Goal: Task Accomplishment & Management: Manage account settings

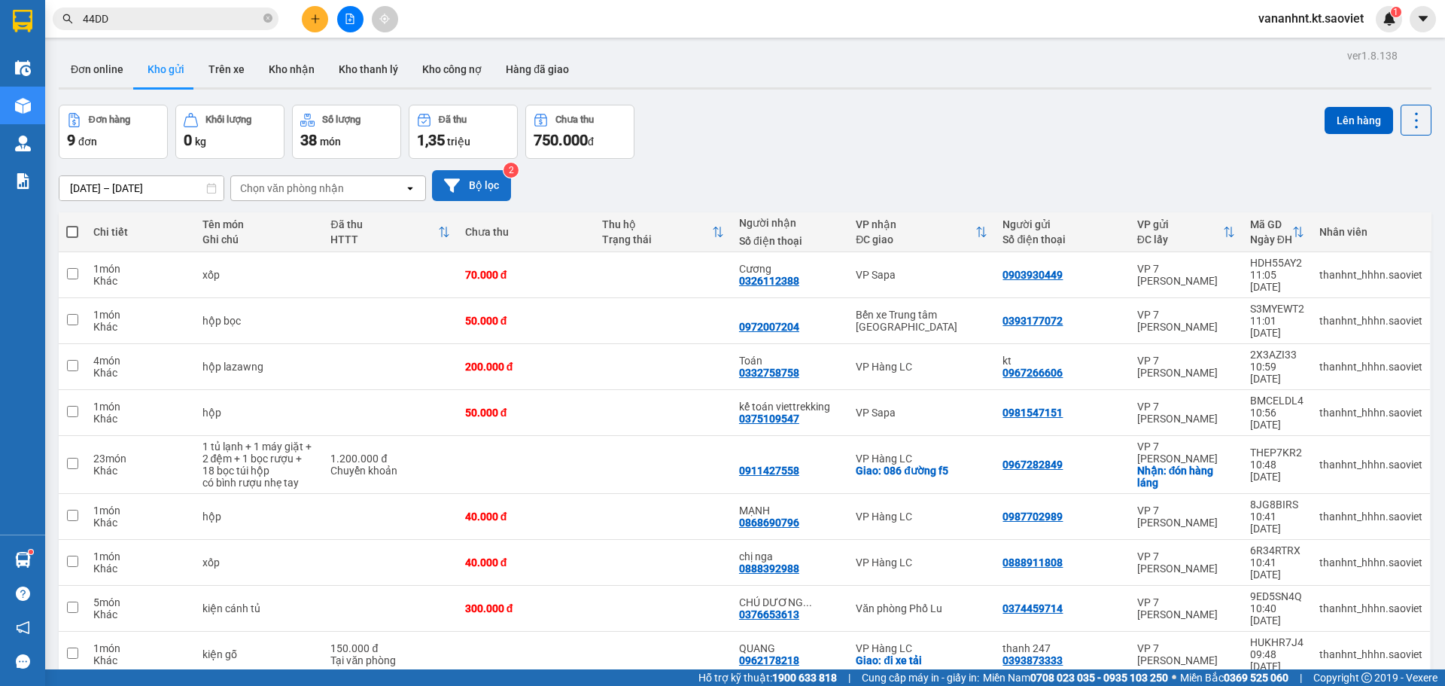
click at [488, 188] on button "Bộ lọc" at bounding box center [471, 185] width 79 height 31
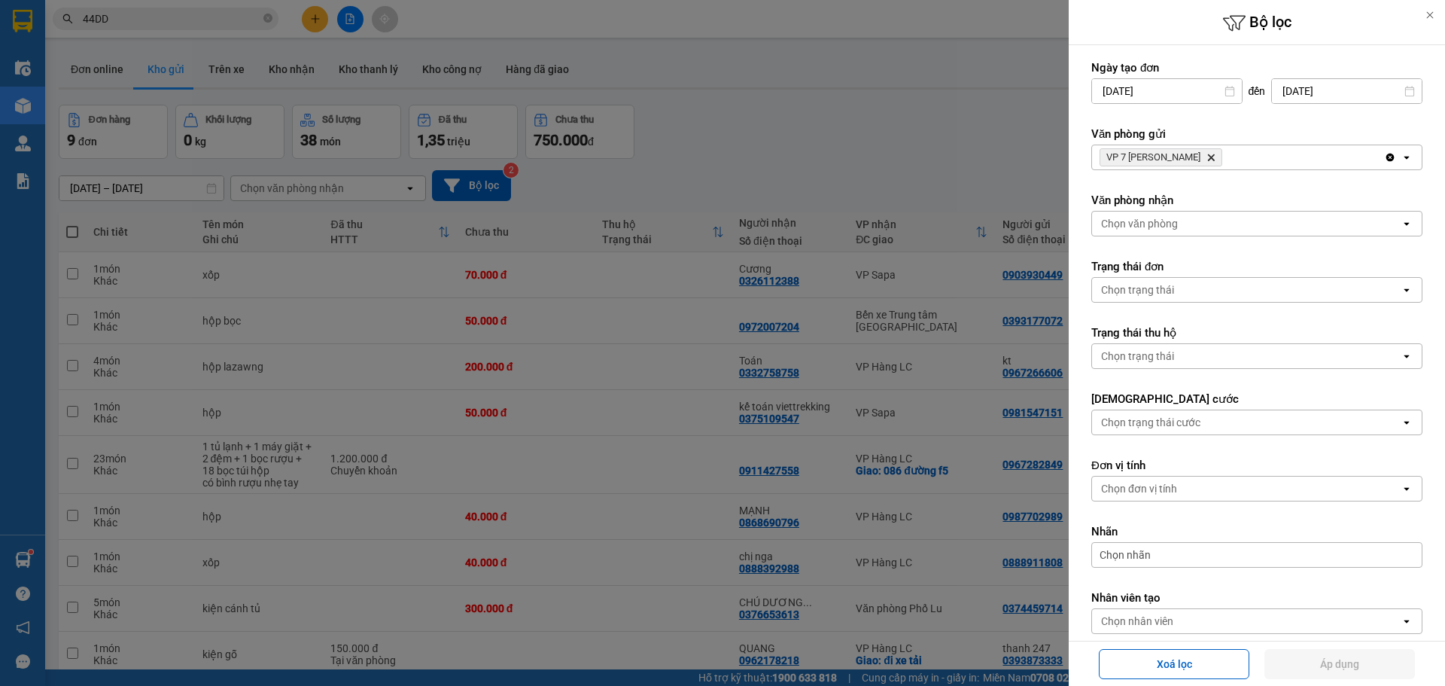
click at [1206, 156] on icon "Delete" at bounding box center [1210, 157] width 9 height 9
click at [1206, 156] on div "Chọn văn phòng" at bounding box center [1246, 157] width 309 height 24
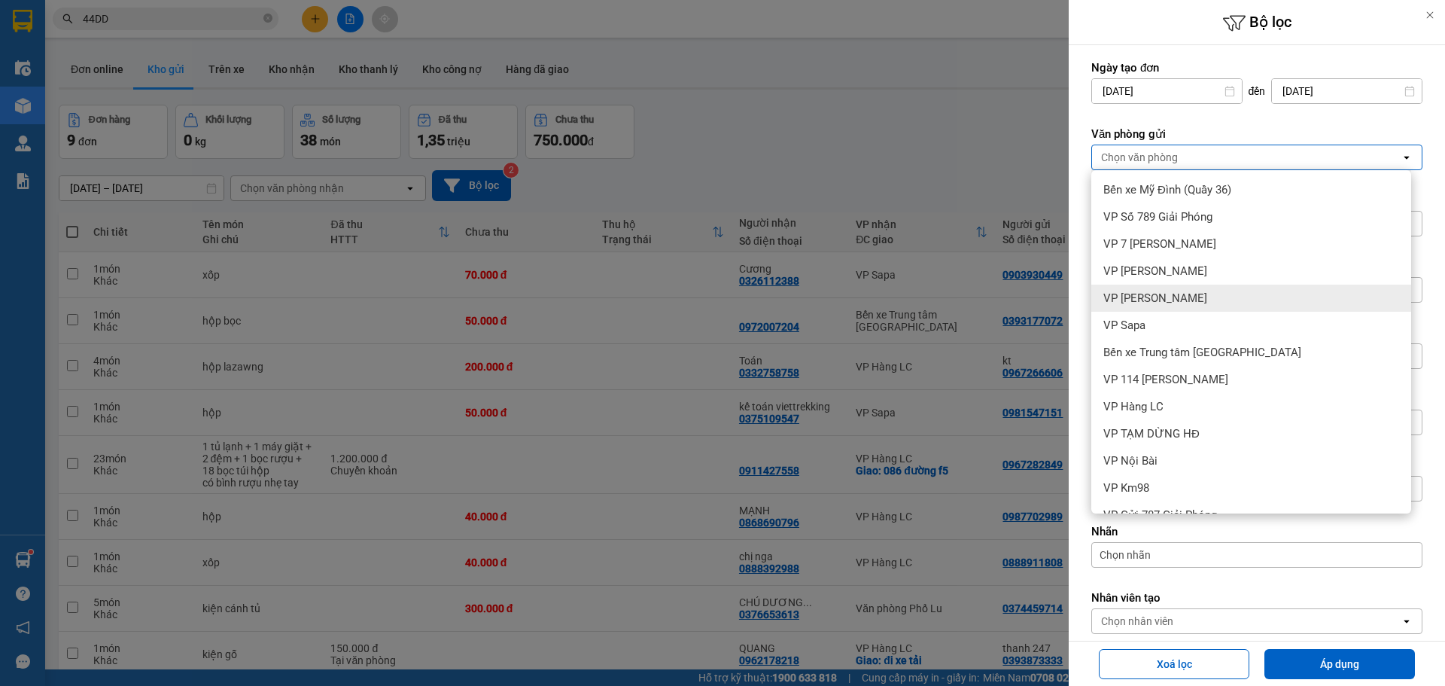
scroll to position [75, 0]
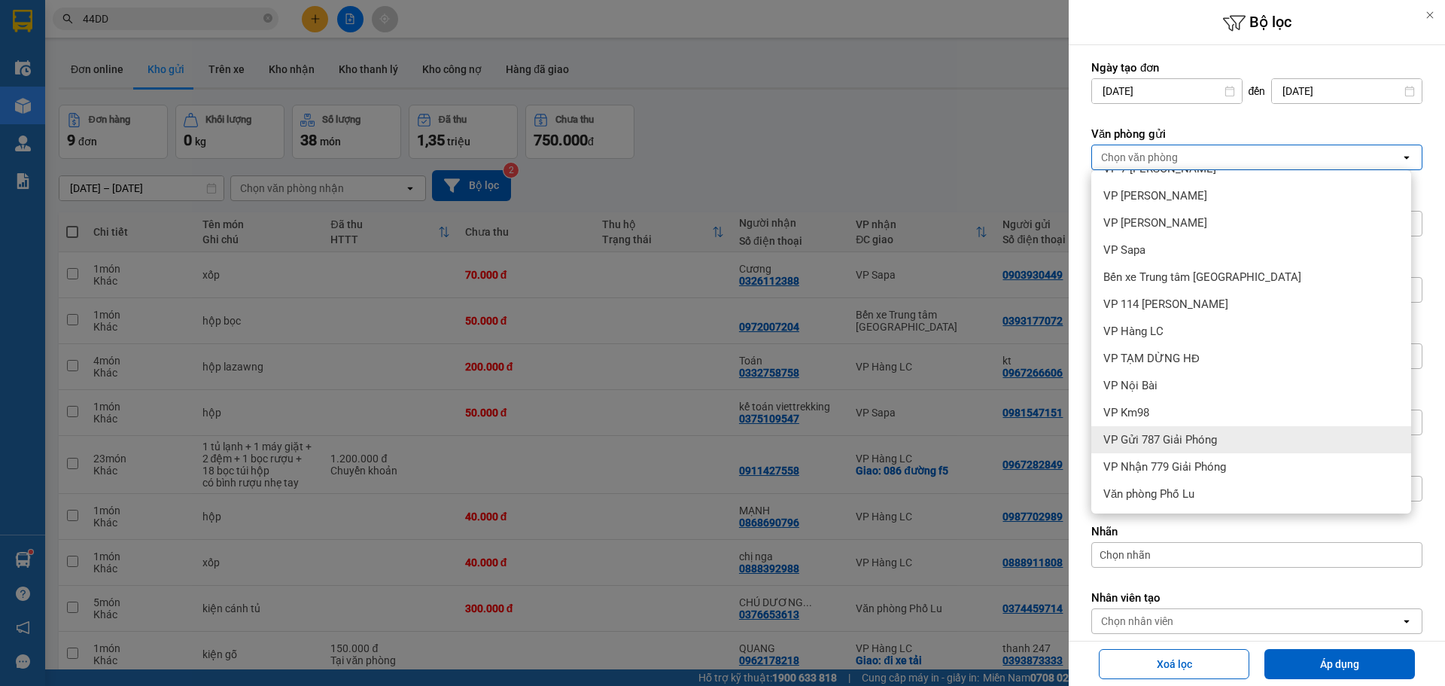
click at [1151, 446] on span "VP Gửi 787 Giải Phóng" at bounding box center [1160, 439] width 114 height 15
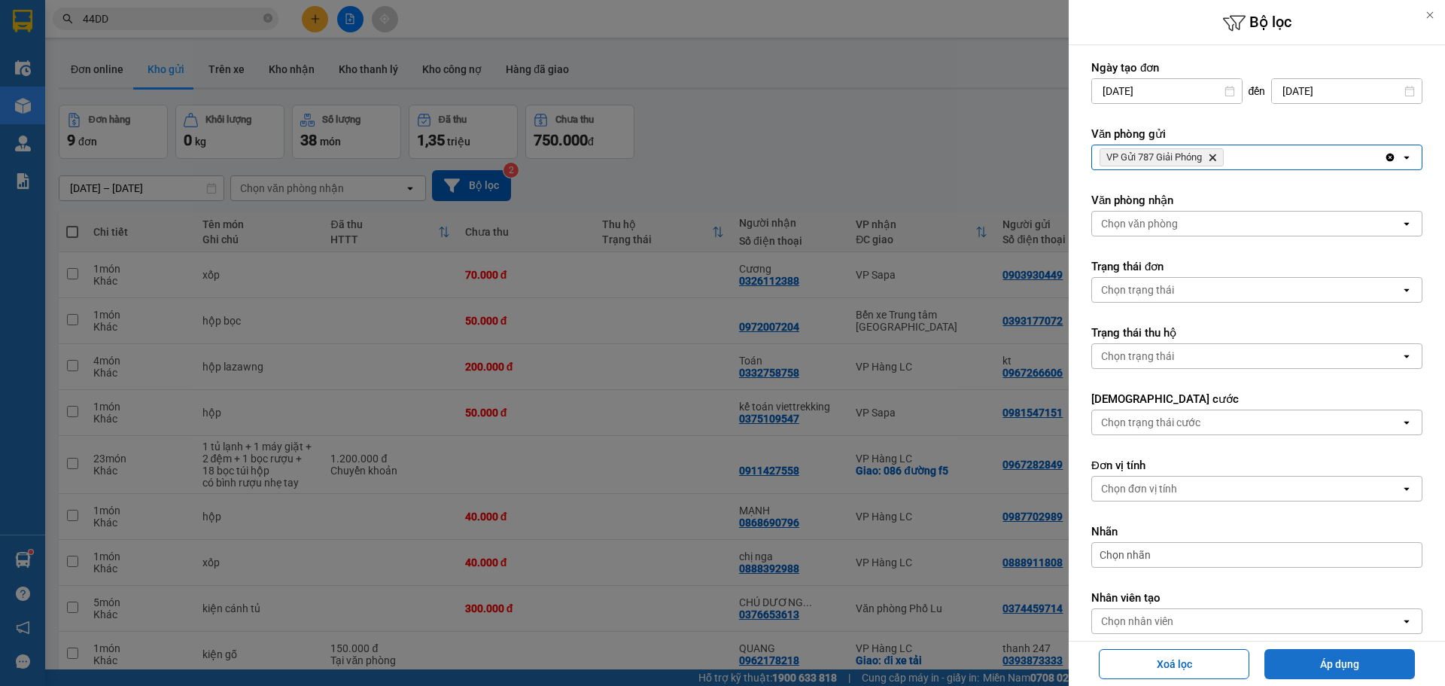
click at [1305, 658] on button "Áp dụng" at bounding box center [1339, 664] width 151 height 30
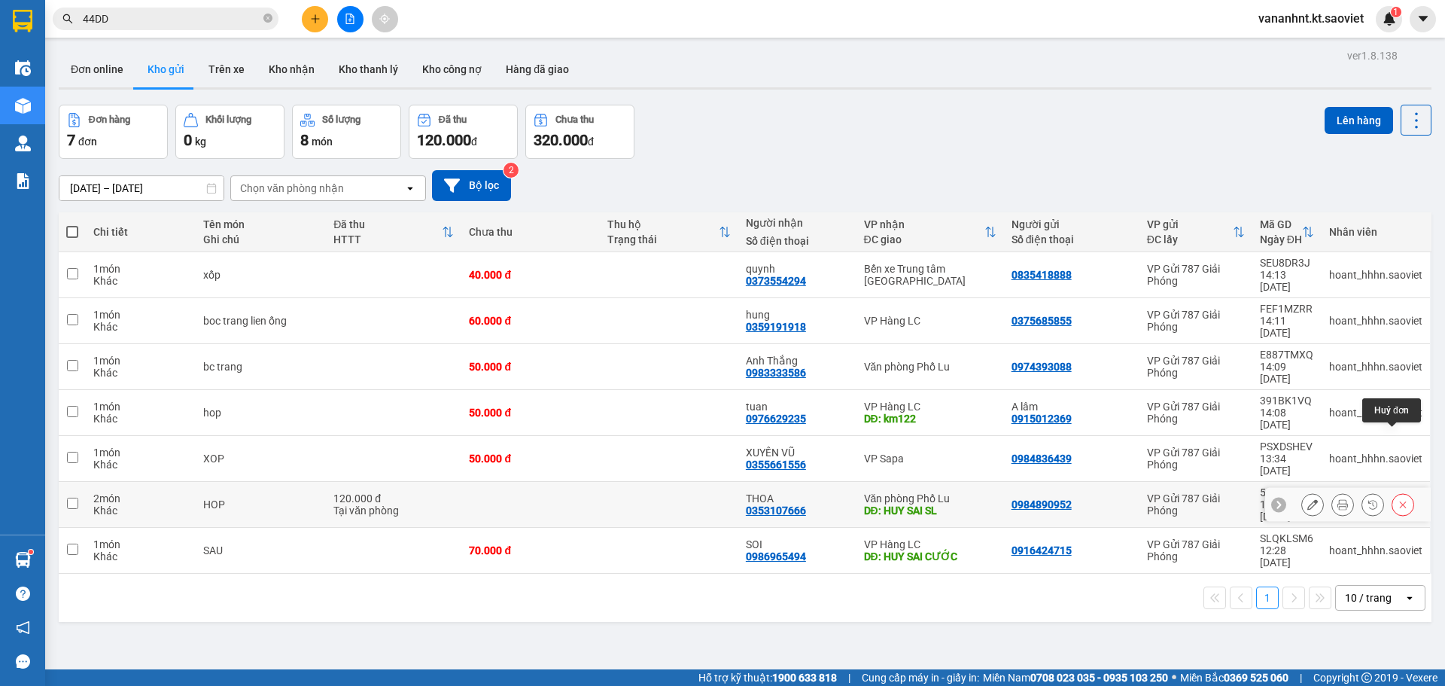
click at [1401, 491] on button at bounding box center [1402, 504] width 21 height 26
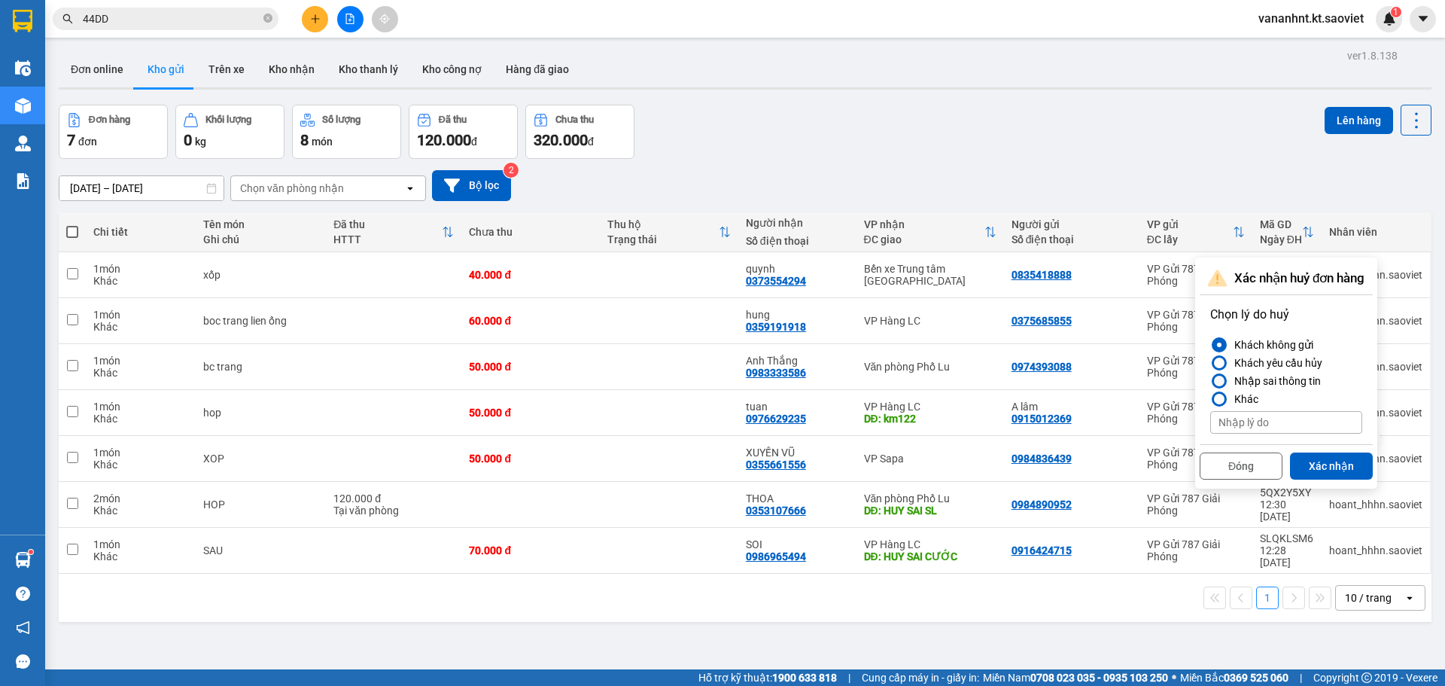
click at [1288, 378] on div "Nhập sai thông tin" at bounding box center [1274, 381] width 93 height 18
click at [1210, 381] on input "Nhập sai thông tin" at bounding box center [1210, 381] width 0 height 0
click at [1344, 464] on button "Xác nhận" at bounding box center [1331, 465] width 83 height 27
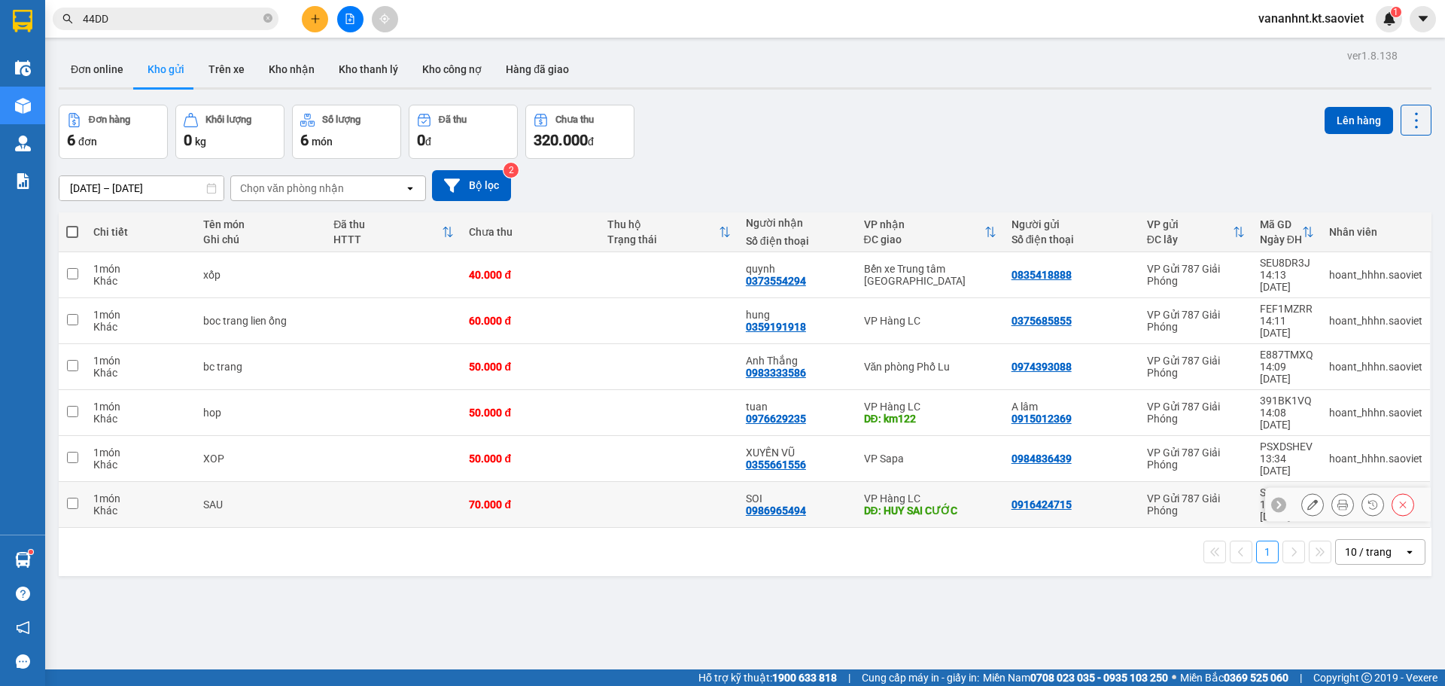
click at [1398, 499] on icon at bounding box center [1403, 504] width 11 height 11
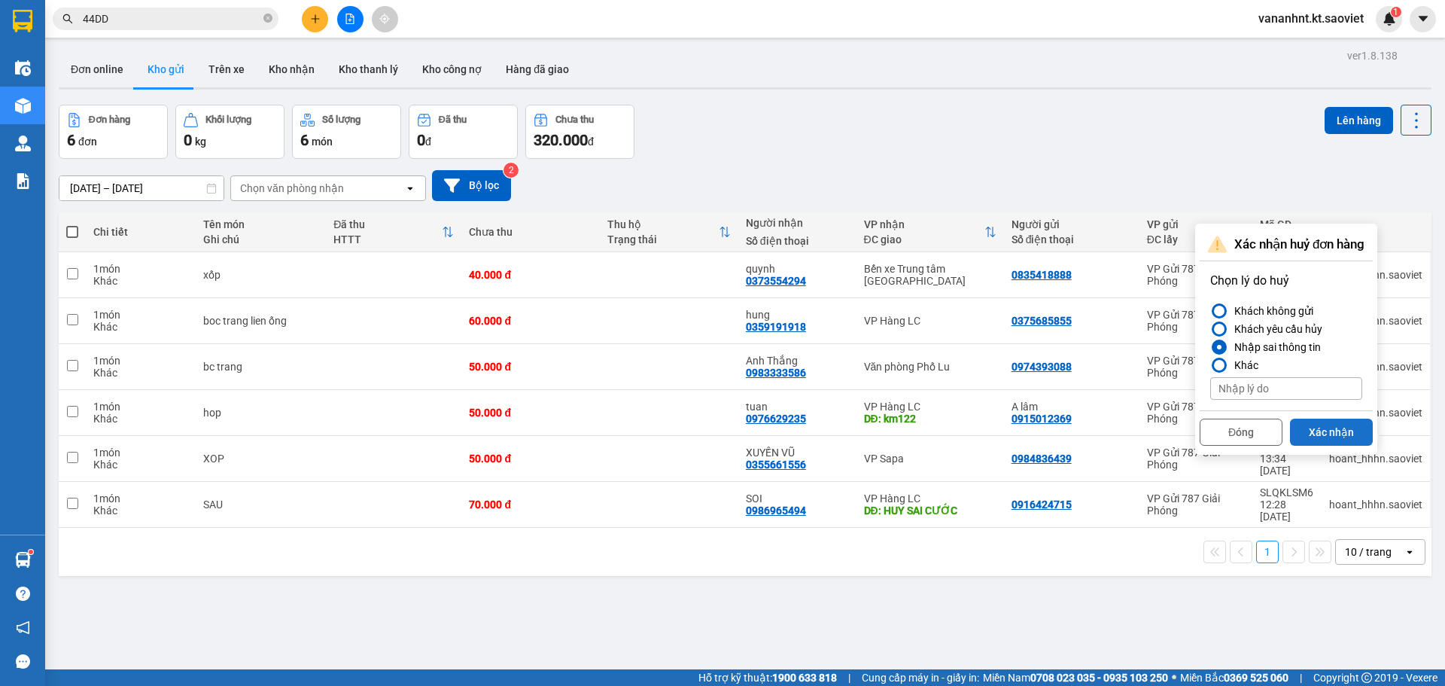
click at [1326, 421] on button "Xác nhận" at bounding box center [1331, 431] width 83 height 27
